Goal: Check status: Check status

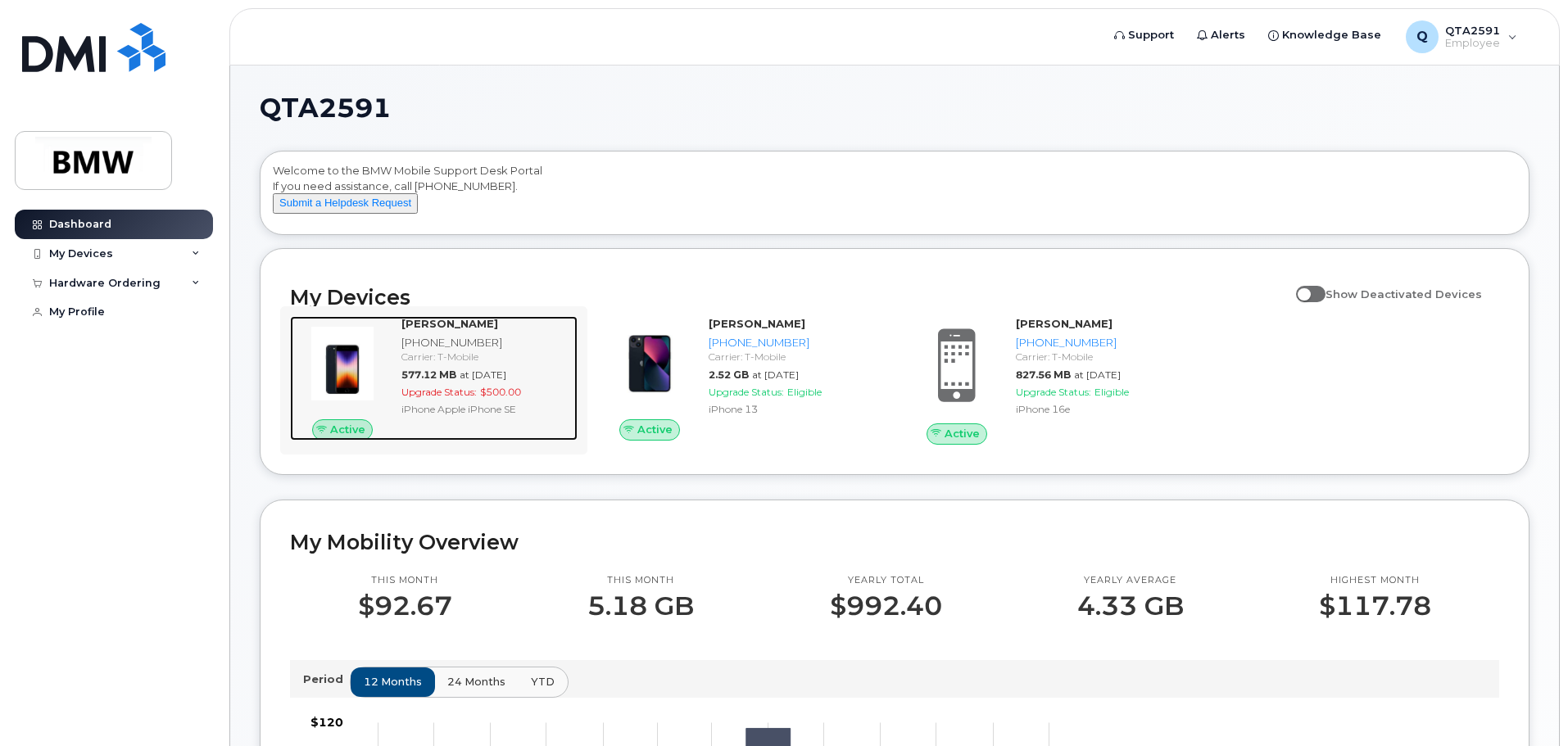
click at [447, 348] on div "Ian Goos 864-285-5109 Carrier: T-Mobile 577.12 MB at Sep 01, 2025 Upgrade Statu…" at bounding box center [486, 378] width 183 height 125
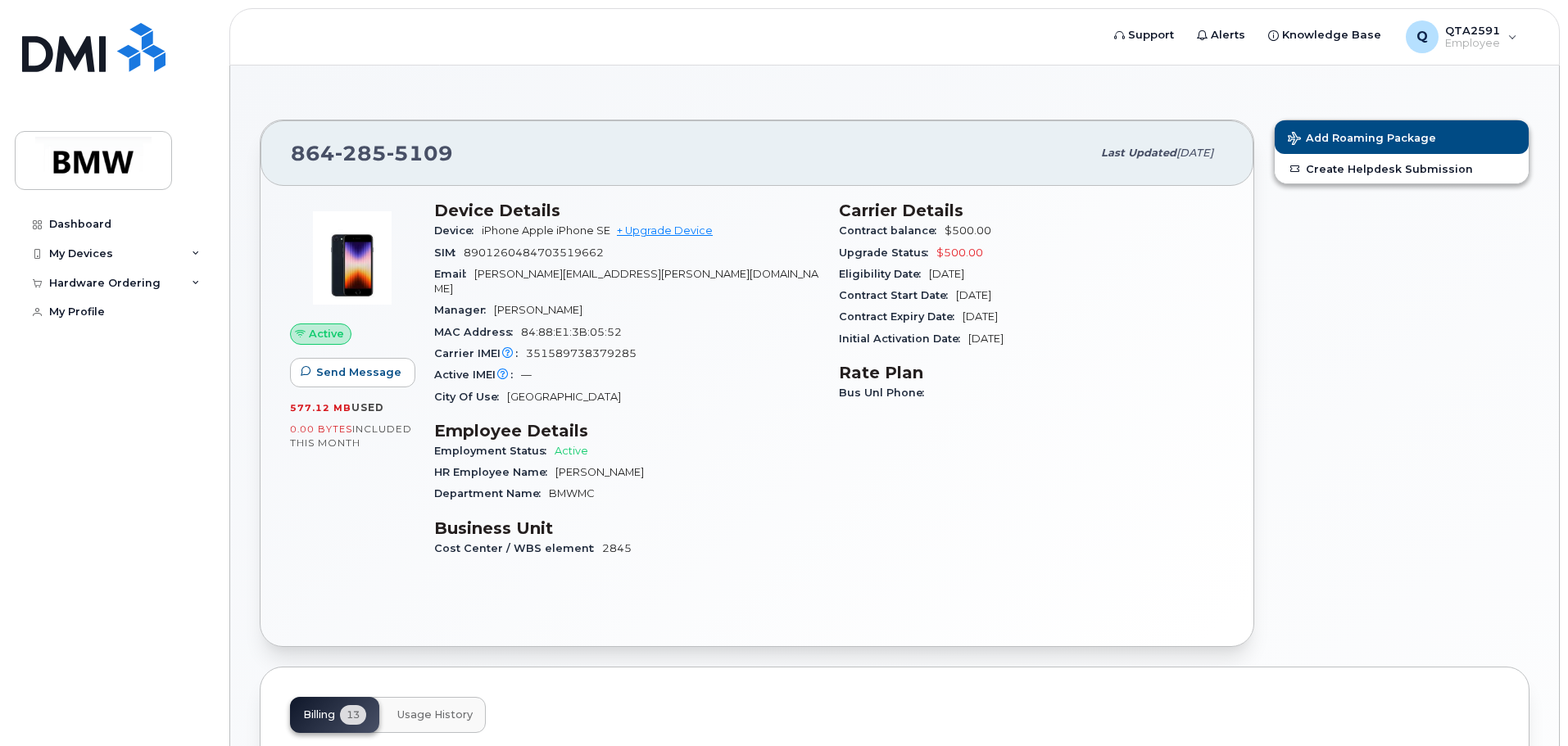
click at [1331, 473] on div "Add Roaming Package Create Helpdesk Submission" at bounding box center [1401, 383] width 275 height 547
click at [150, 254] on div "My Devices" at bounding box center [114, 254] width 198 height 29
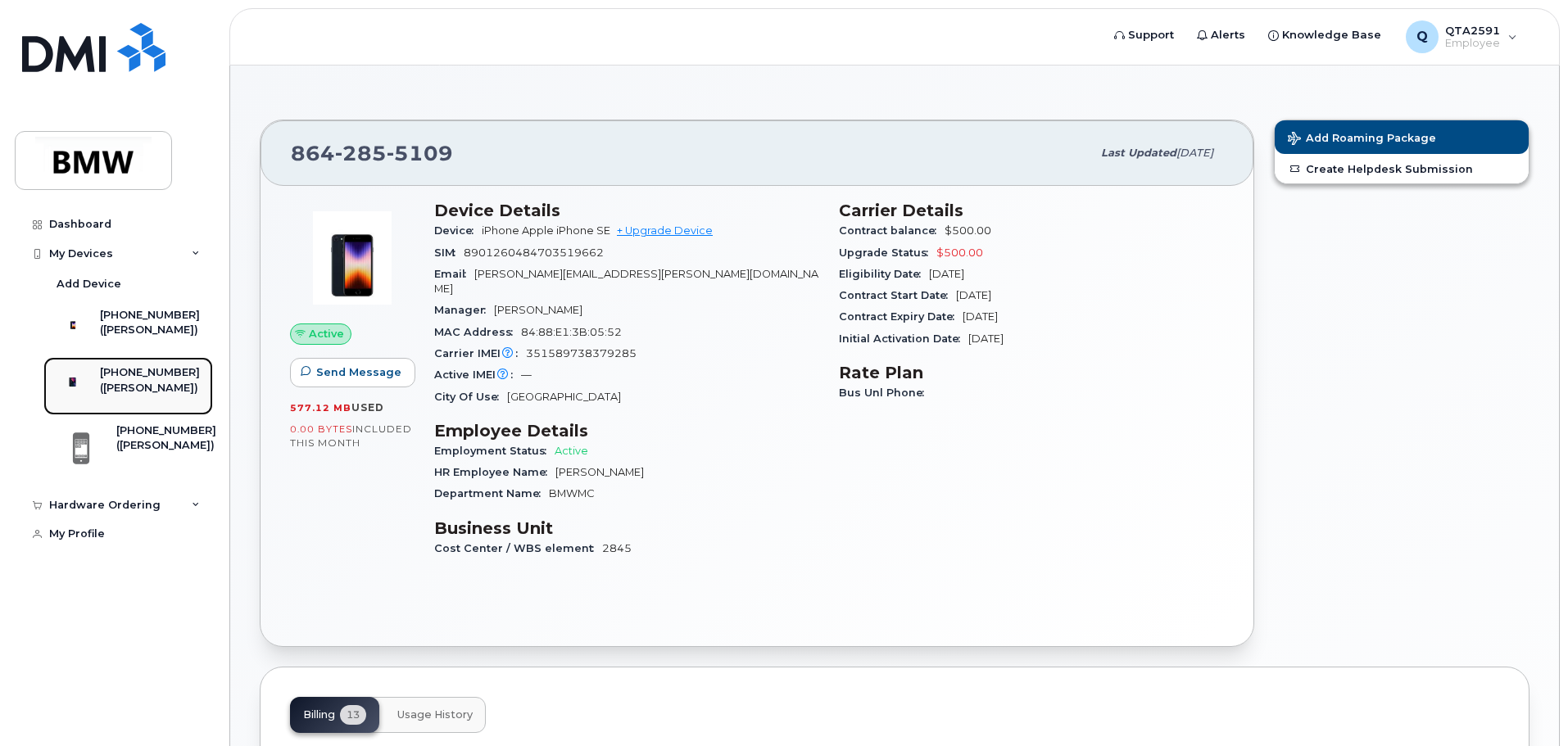
click at [173, 380] on div "[PHONE_NUMBER]" at bounding box center [150, 372] width 100 height 15
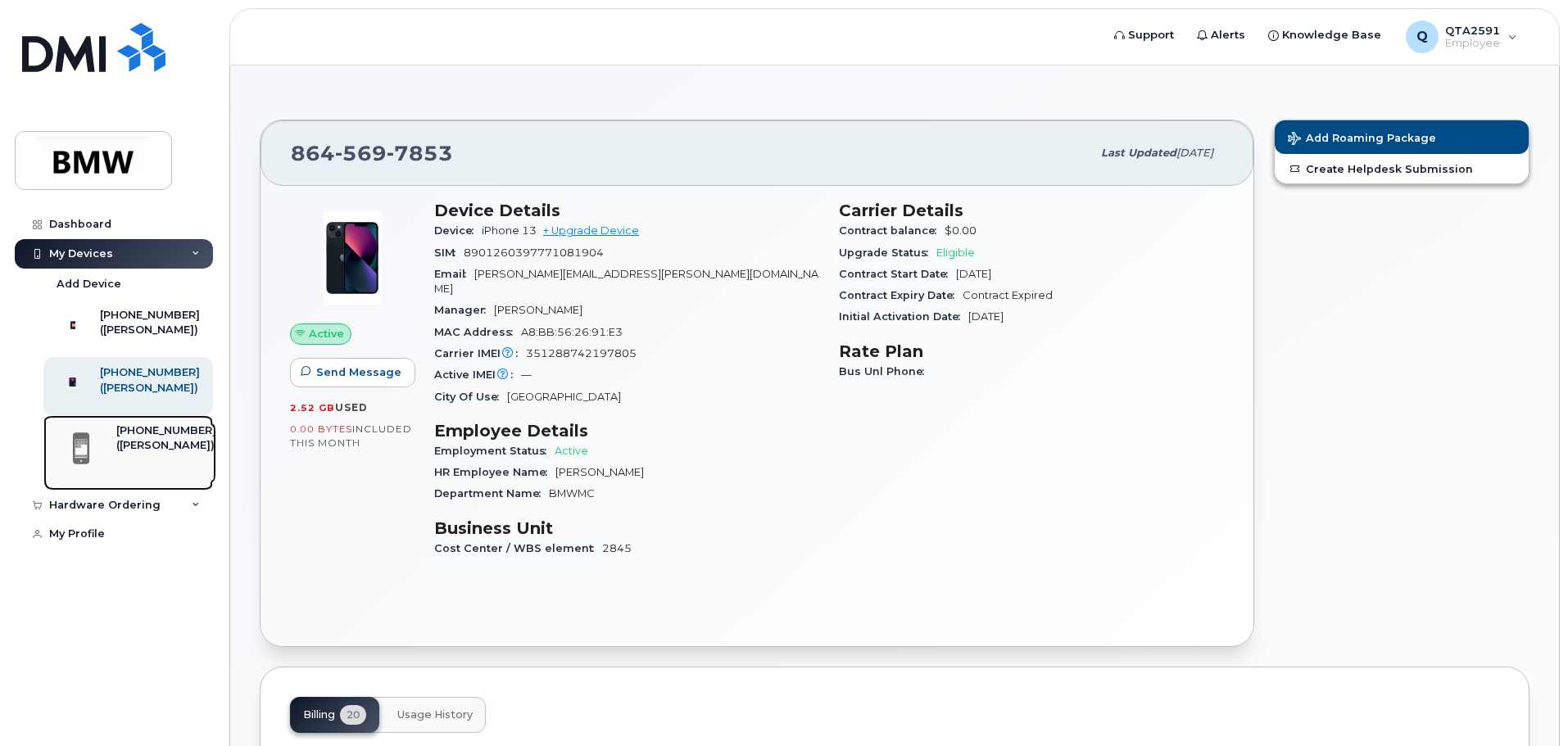
click at [111, 463] on div "[PHONE_NUMBER] ([PERSON_NAME])" at bounding box center [135, 453] width 165 height 59
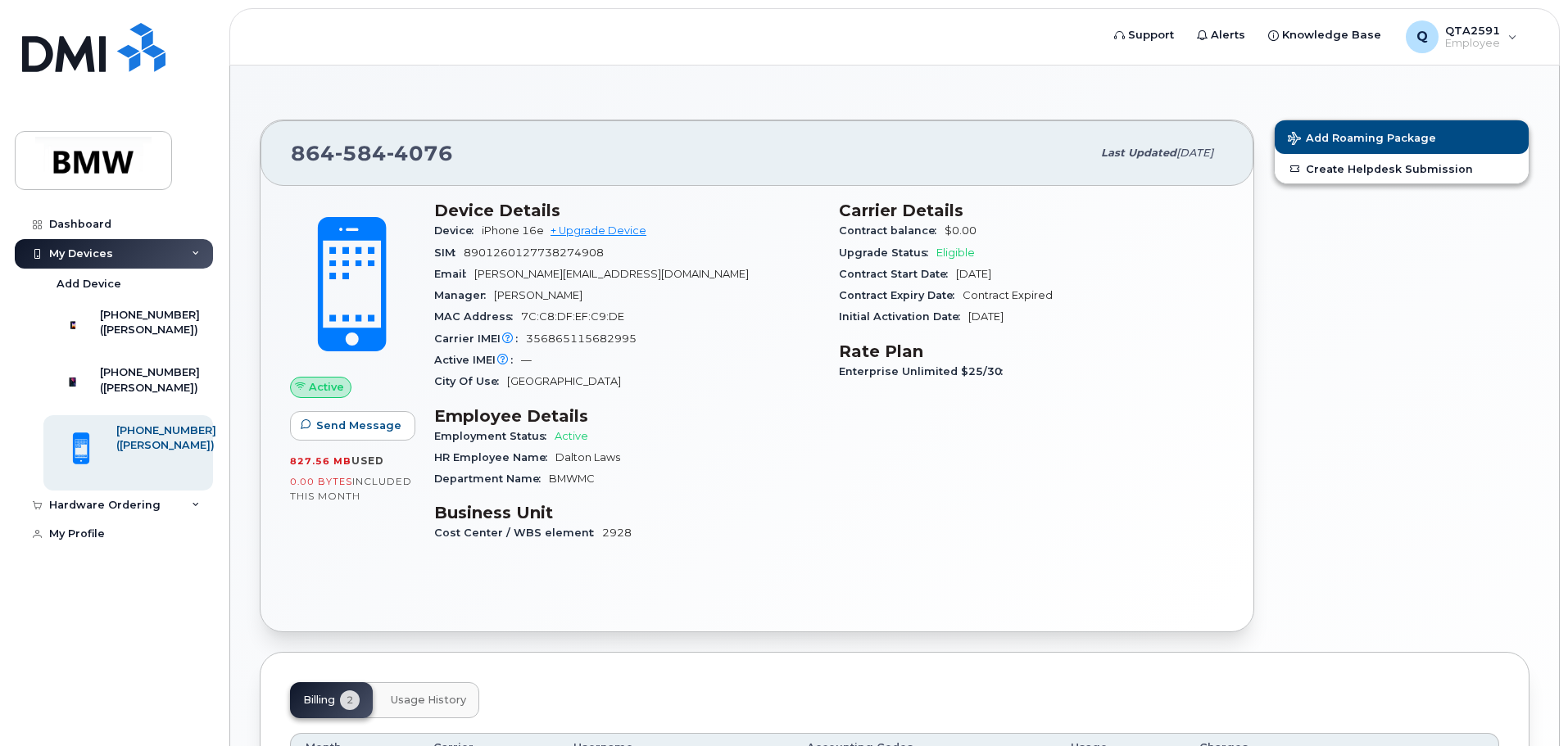
click at [332, 47] on header "Support Alerts Knowledge Base Q QTA2591 Employee English Français Sign out" at bounding box center [894, 36] width 1330 height 57
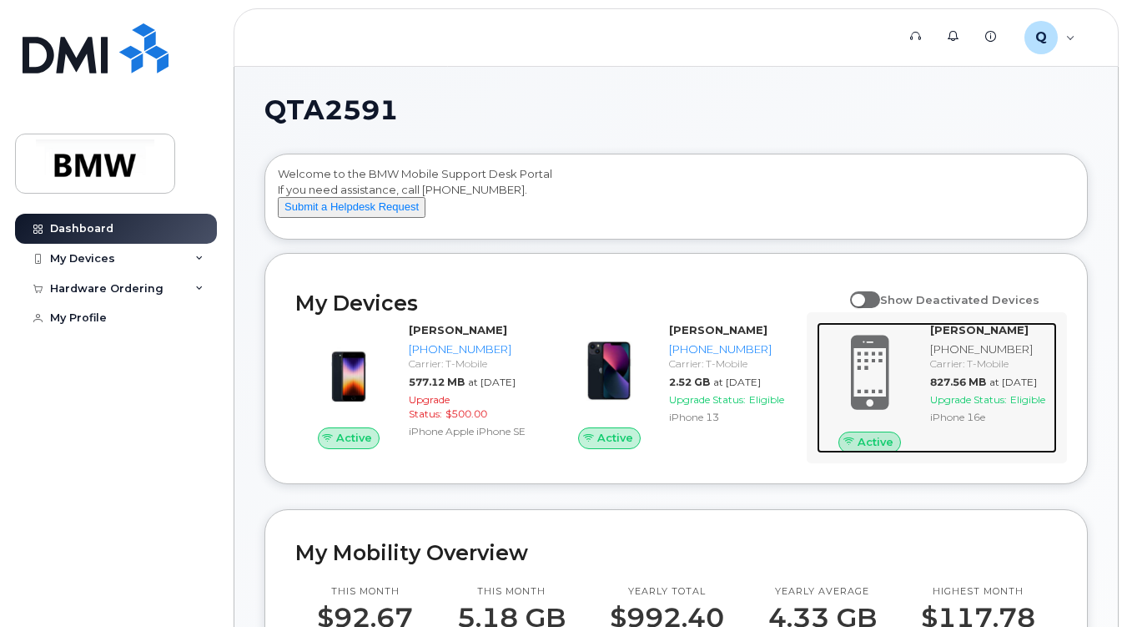
click at [944, 336] on strong "[PERSON_NAME]" at bounding box center [979, 329] width 98 height 13
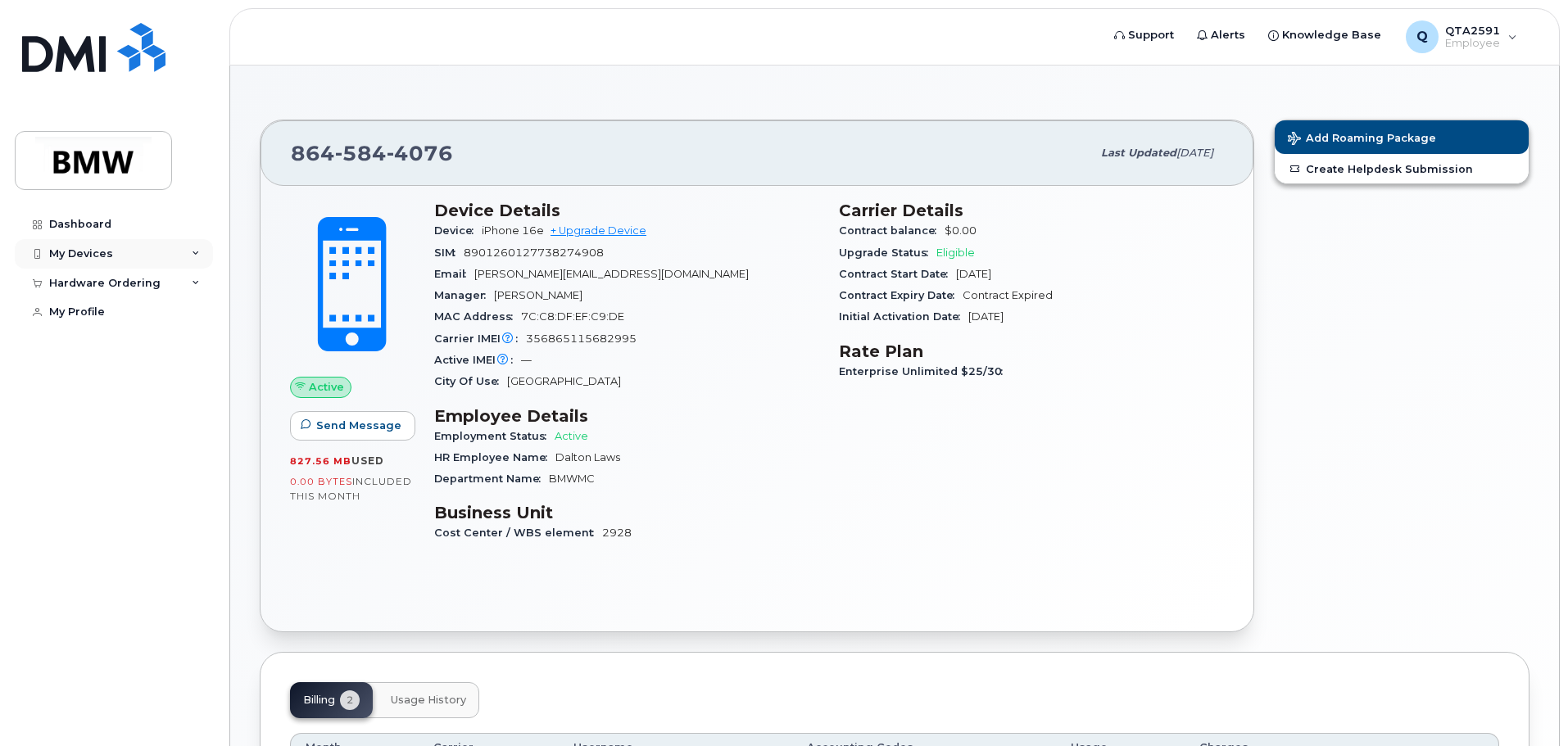
click at [121, 259] on div "My Devices" at bounding box center [114, 254] width 198 height 29
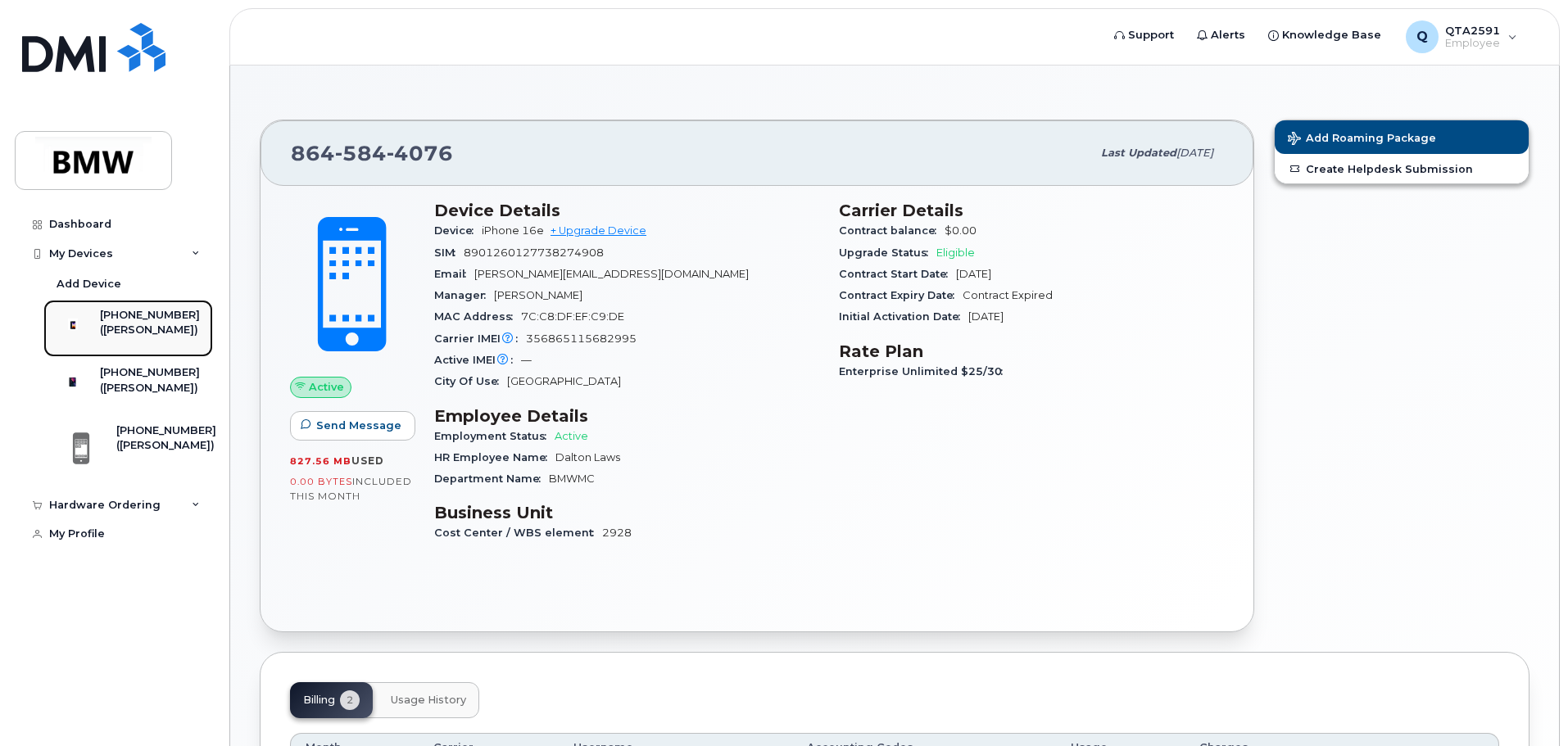
click at [176, 319] on div "[PHONE_NUMBER]" at bounding box center [150, 315] width 100 height 15
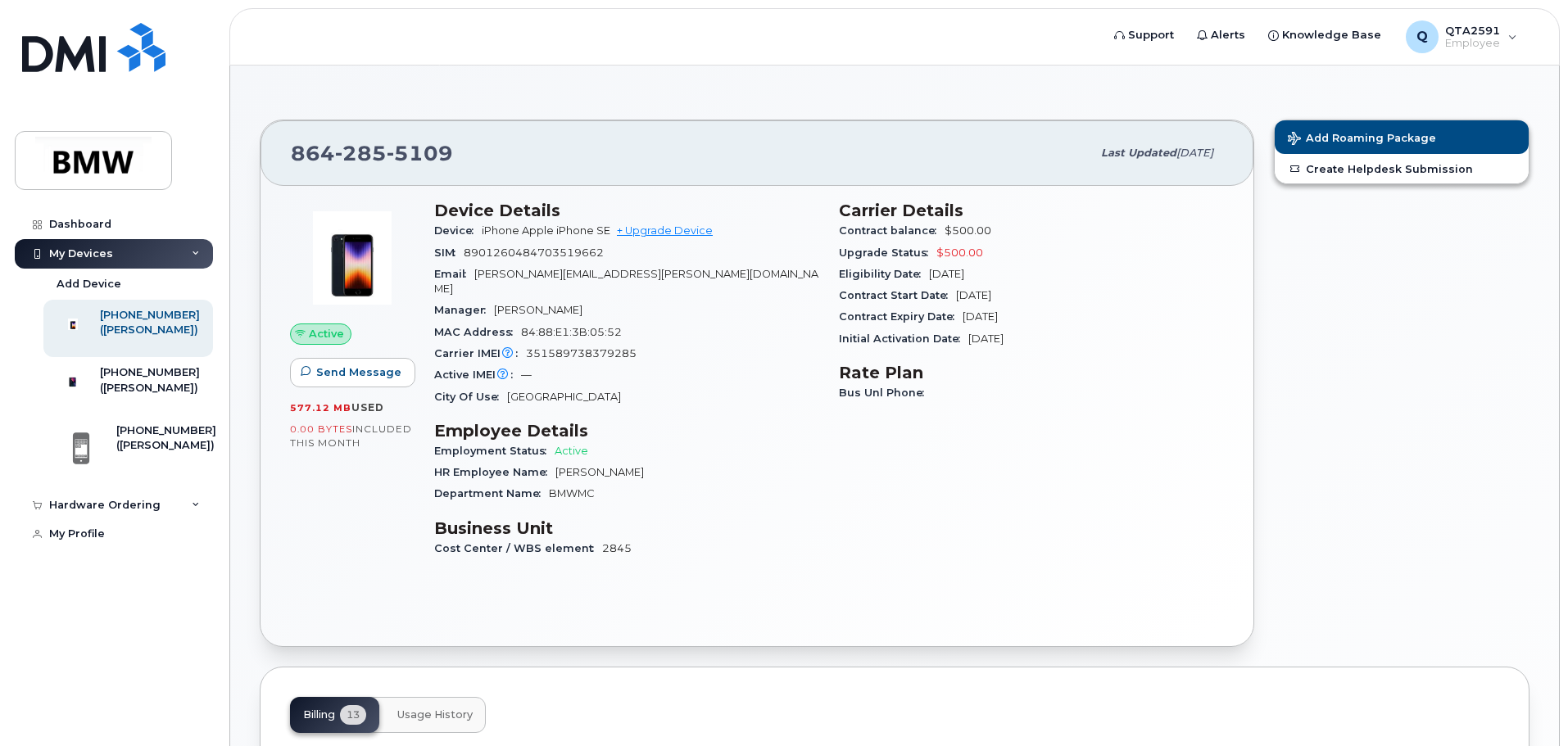
click at [522, 103] on section "[PHONE_NUMBER] Last updated [DATE] Active Send Message 577.12 MB  used 0.00 Byt…" at bounding box center [893, 736] width 1270 height 1283
